Goal: Check status

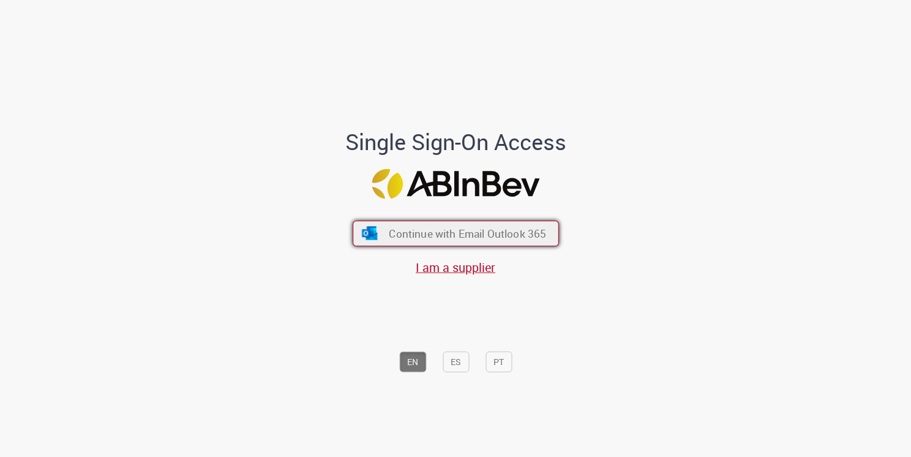
click at [529, 229] on span "Continue with Email Outlook 365" at bounding box center [467, 233] width 157 height 14
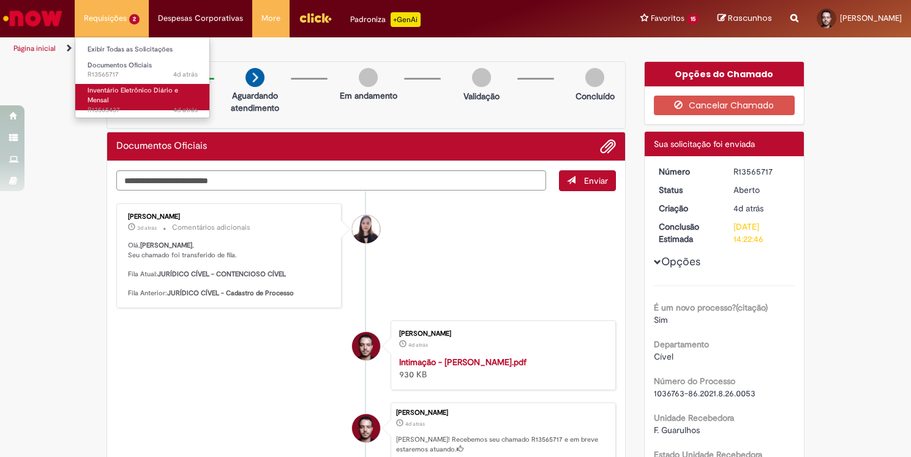
click at [118, 105] on span "4d atrás 4 dias atrás R13565437" at bounding box center [143, 110] width 110 height 10
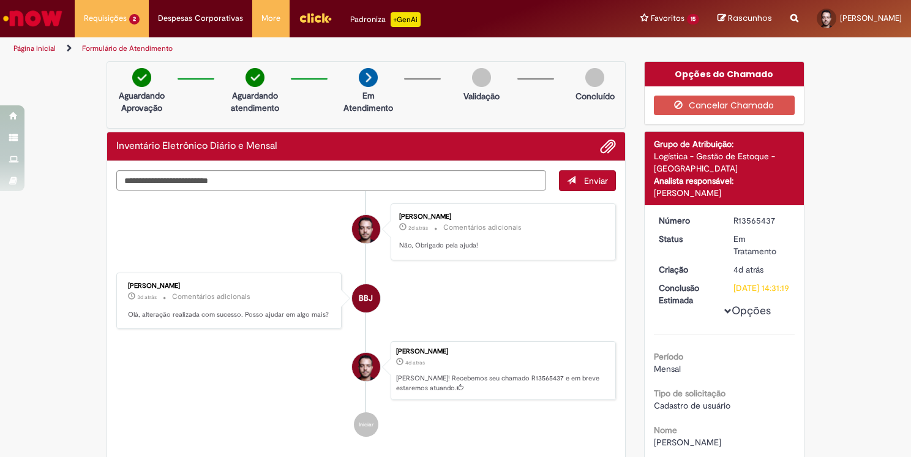
drag, startPoint x: 100, startPoint y: 222, endPoint x: 102, endPoint y: 204, distance: 17.8
click at [100, 219] on div "Verificar Código de Barras Aguardando Aprovação Aguardando atendimento Em Atend…" at bounding box center [365, 269] width 537 height 416
